Goal: Task Accomplishment & Management: Manage account settings

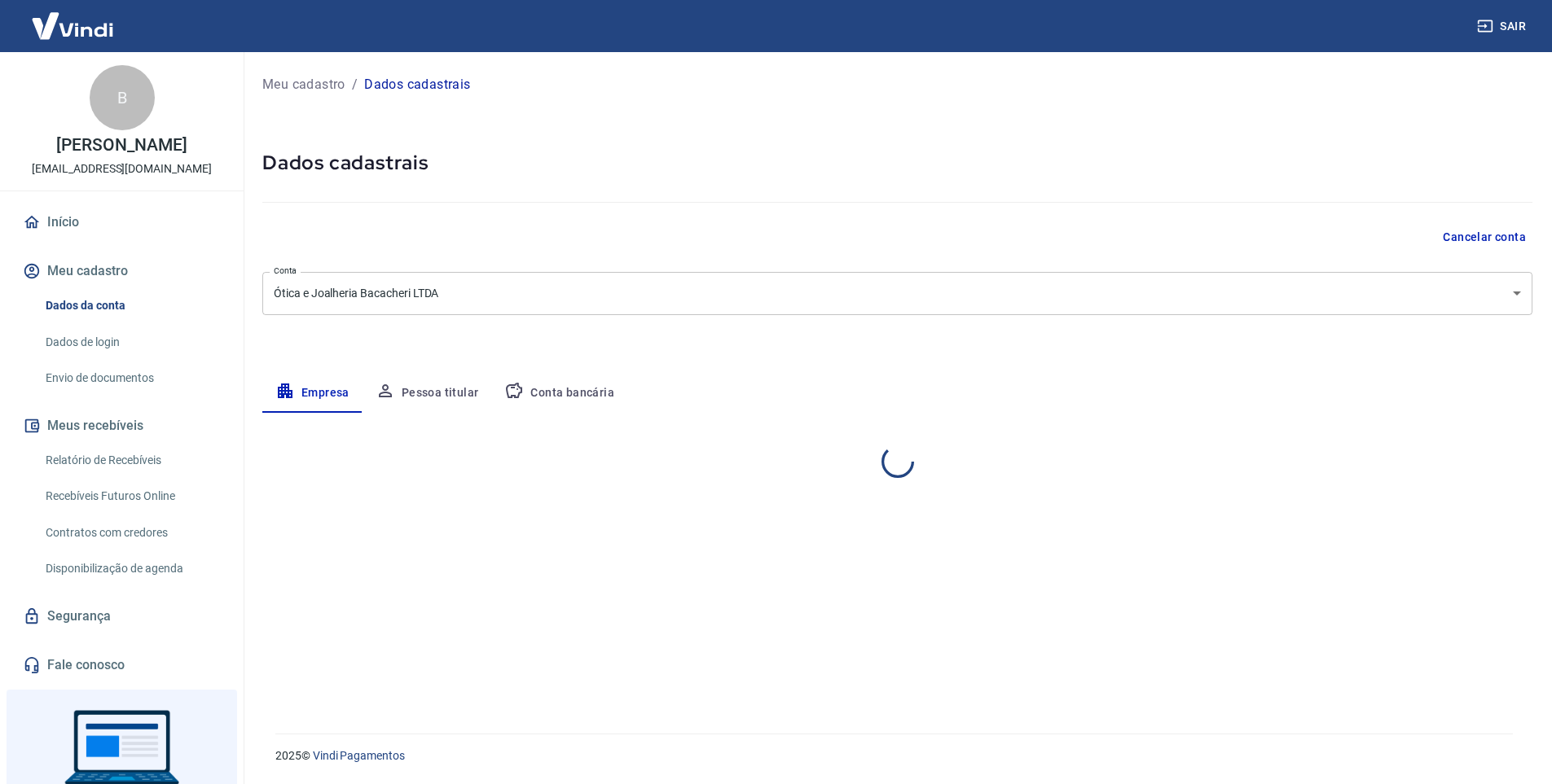
select select "PR"
select select "business"
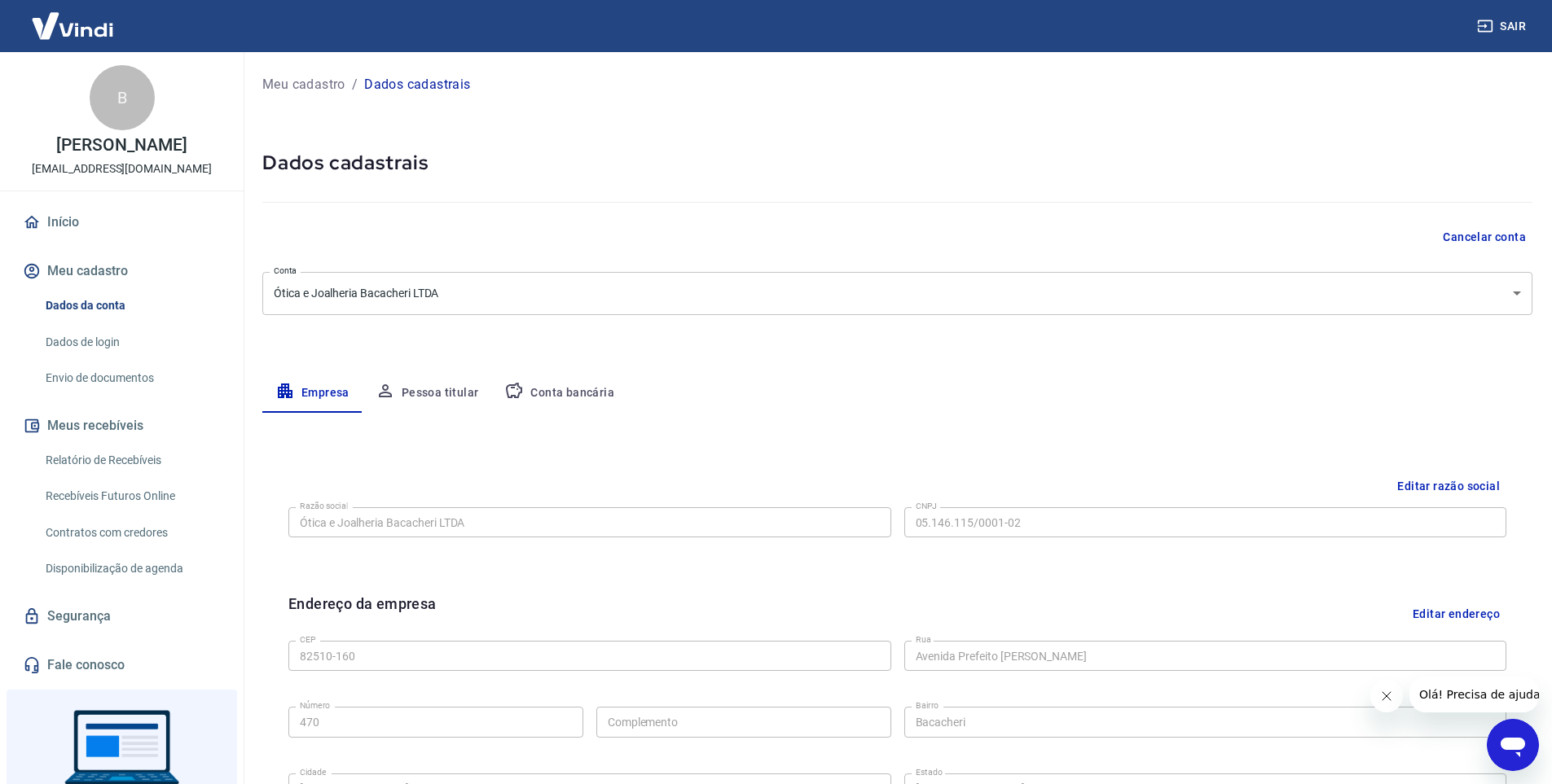
click at [129, 240] on div "Início Meu cadastro Dados da conta Dados de login Envio de documentos Meus rece…" at bounding box center [121, 443] width 244 height 479
click at [131, 226] on link "Início" at bounding box center [121, 222] width 204 height 36
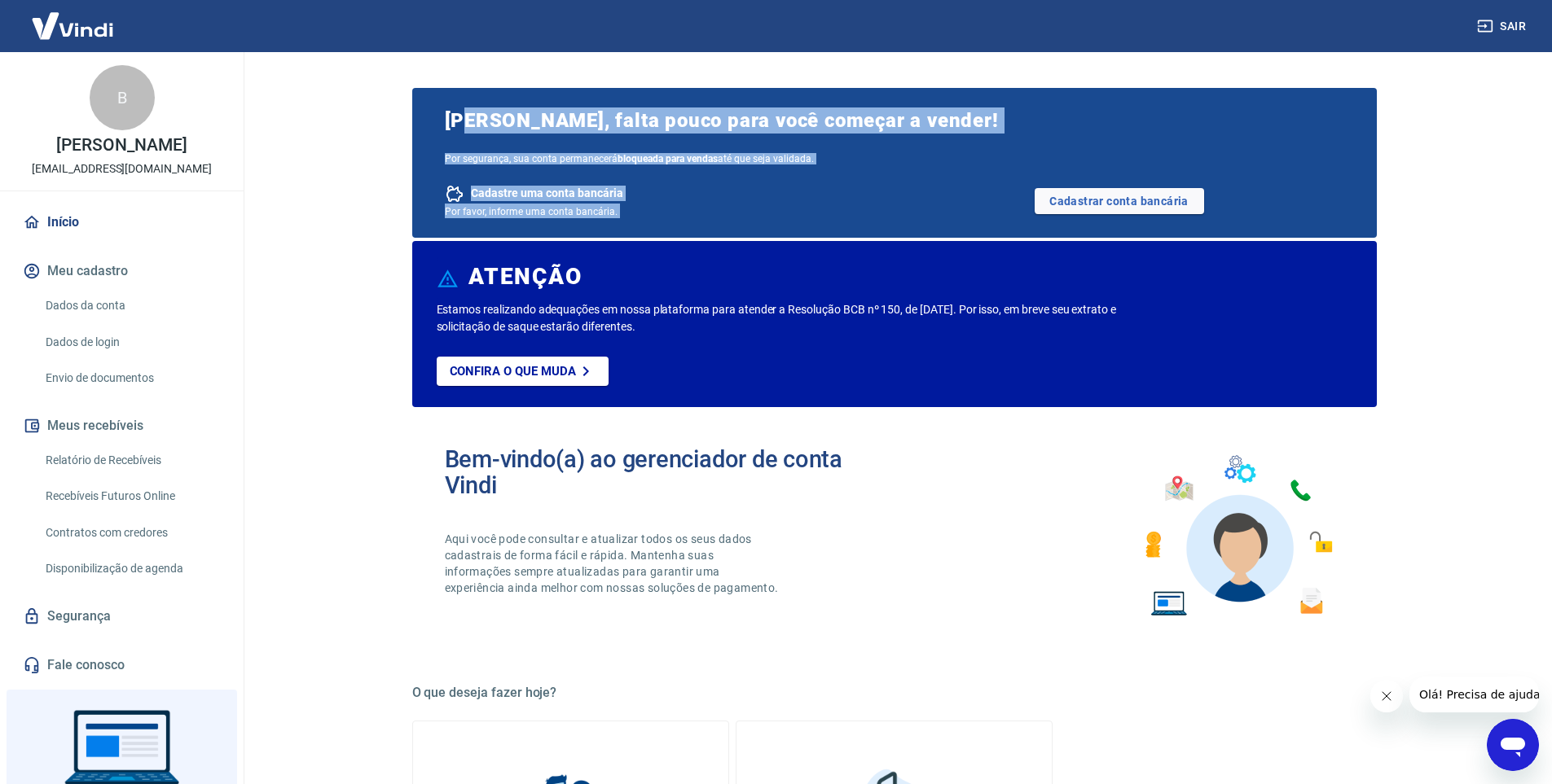
drag, startPoint x: 468, startPoint y: 109, endPoint x: 1257, endPoint y: 197, distance: 793.9
click at [1257, 197] on div "Richard Poplawski, falta pouco para você começar a vender! Por segurança, sua c…" at bounding box center [895, 163] width 965 height 150
drag, startPoint x: 440, startPoint y: 309, endPoint x: 1054, endPoint y: 343, distance: 614.9
click at [1063, 341] on div "Estamos realizando adequações em nossa plataforma para atender a Resolução BCB …" at bounding box center [895, 354] width 916 height 106
drag, startPoint x: 456, startPoint y: 108, endPoint x: 833, endPoint y: 243, distance: 400.4
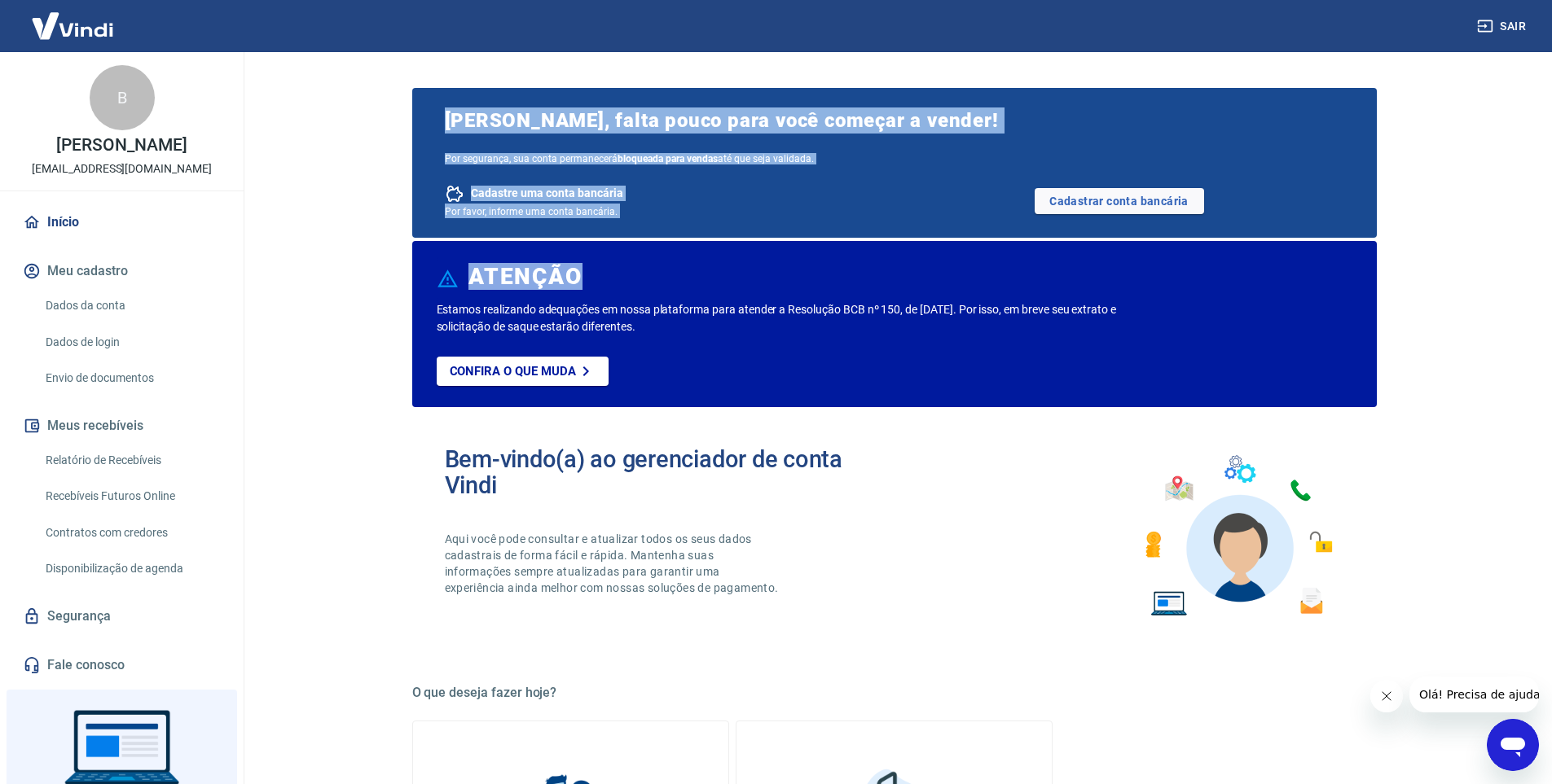
click at [833, 243] on div "Richard Poplawski, falta pouco para você começar a vender! Por segurança, sua c…" at bounding box center [895, 792] width 965 height 1417
click at [856, 187] on div "Cadastre uma conta bancária" at bounding box center [669, 193] width 450 height 19
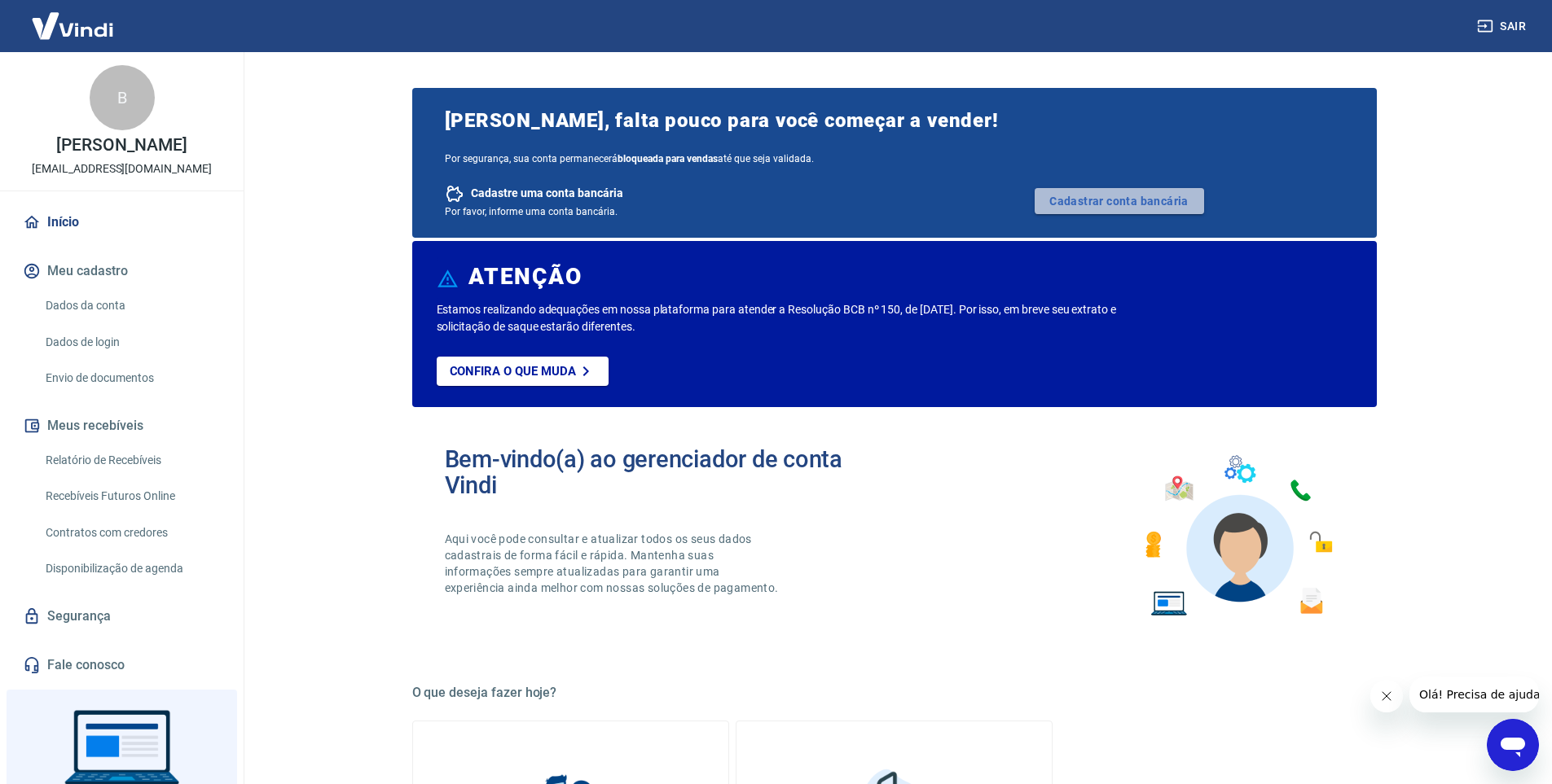
click at [1145, 198] on link "Cadastrar conta bancária" at bounding box center [1119, 201] width 170 height 26
